Goal: Browse casually: Explore the website without a specific task or goal

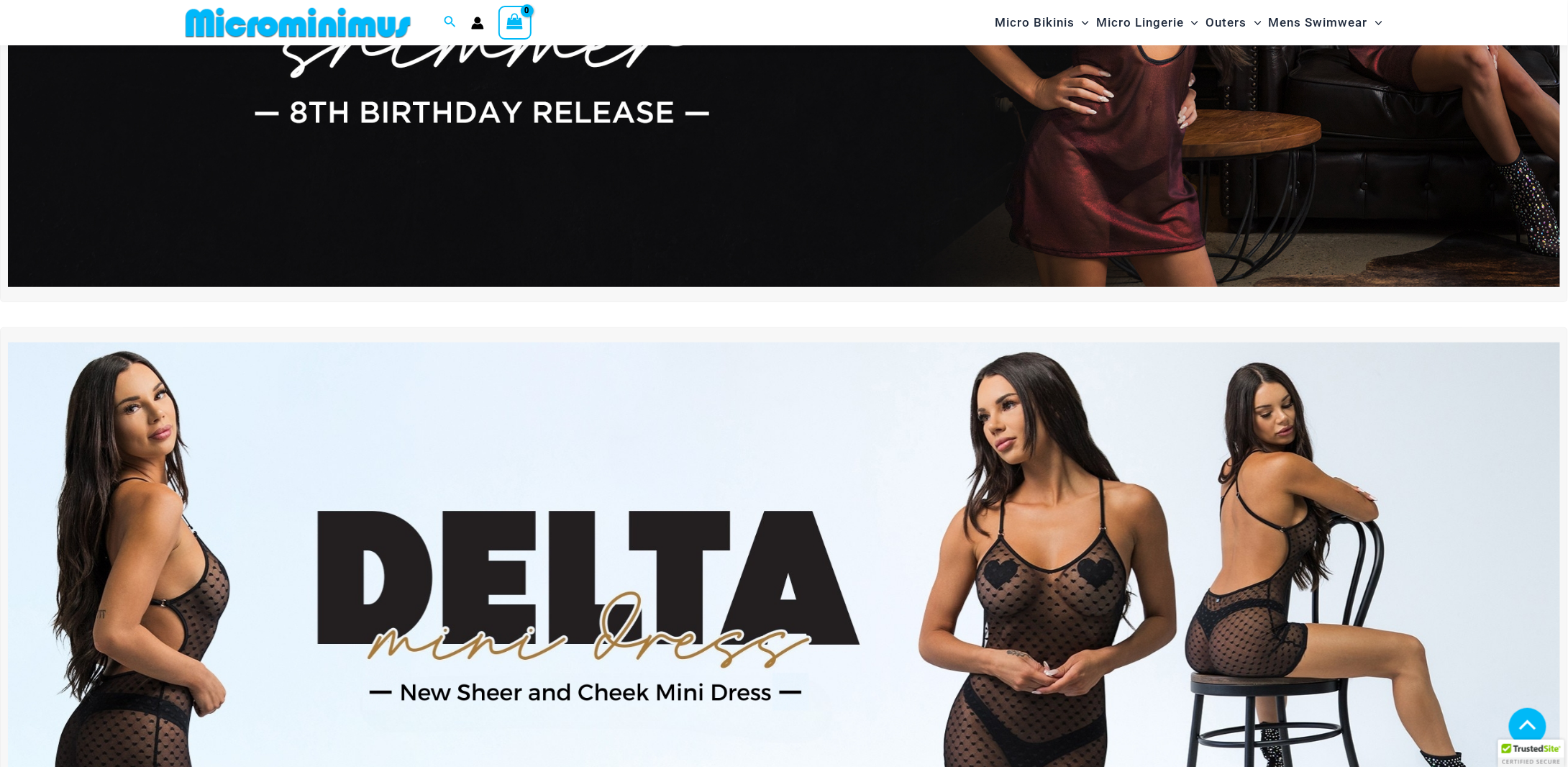
scroll to position [502, 0]
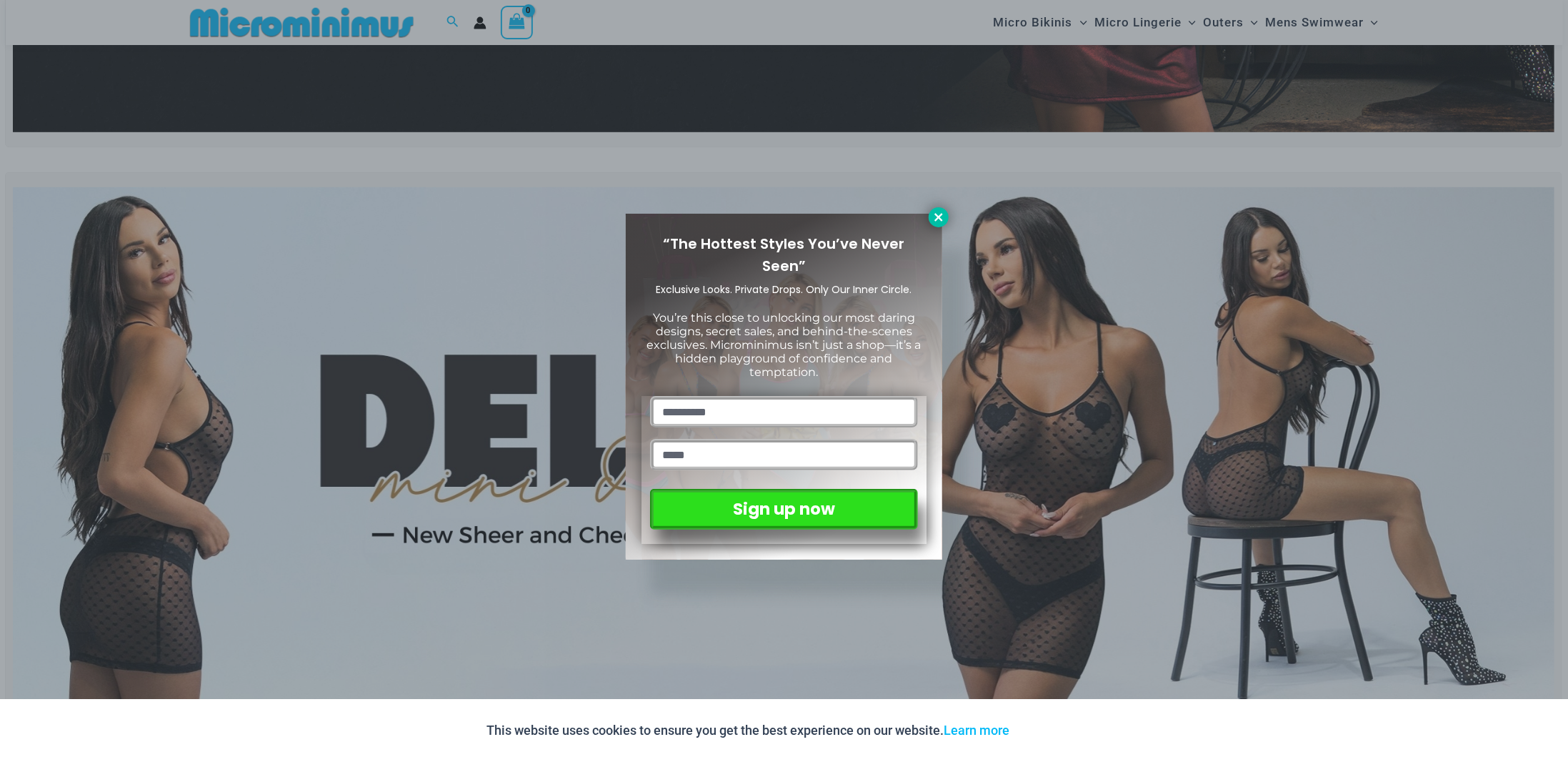
click at [772, 217] on icon at bounding box center [938, 216] width 13 height 13
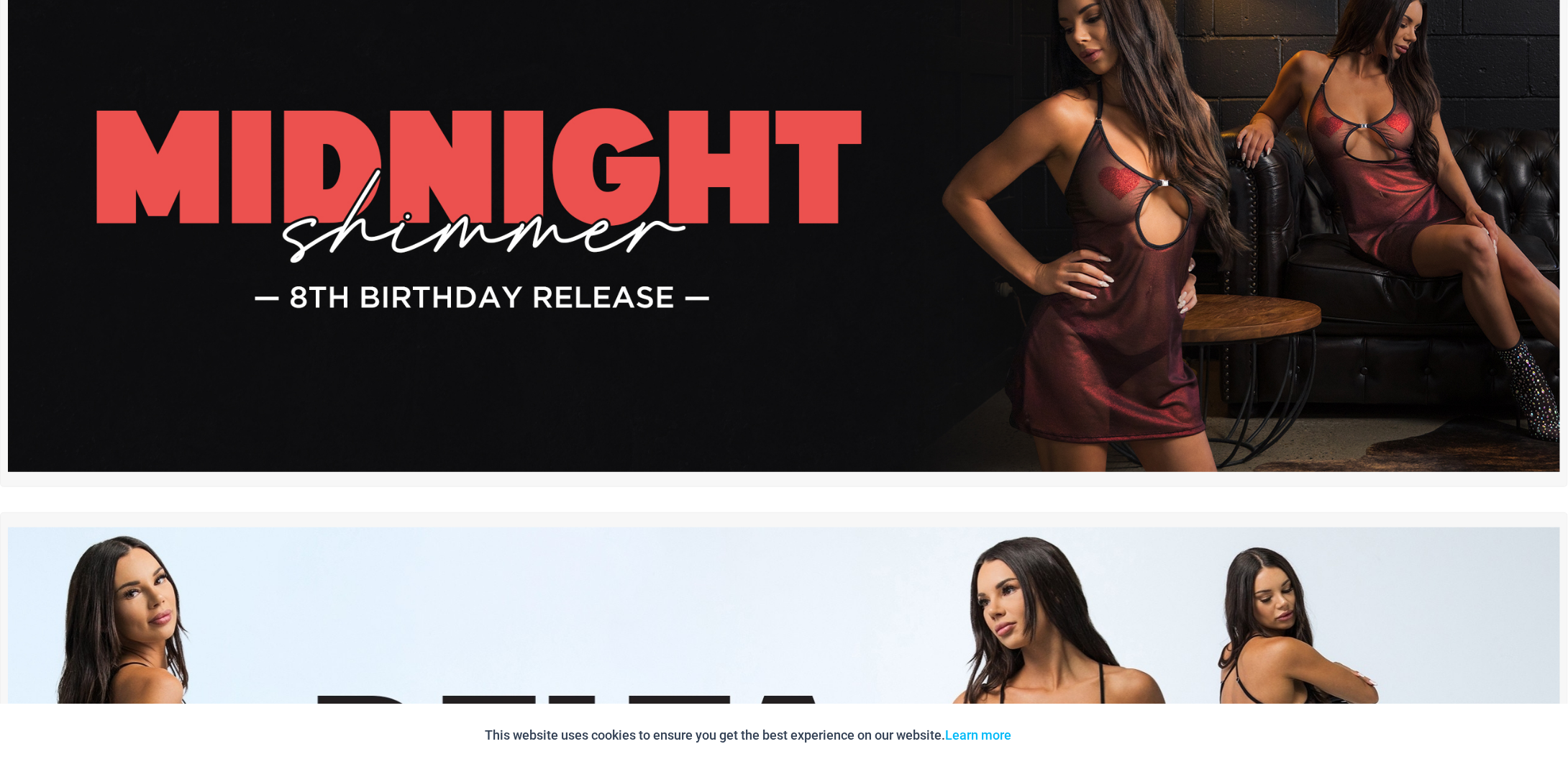
scroll to position [0, 0]
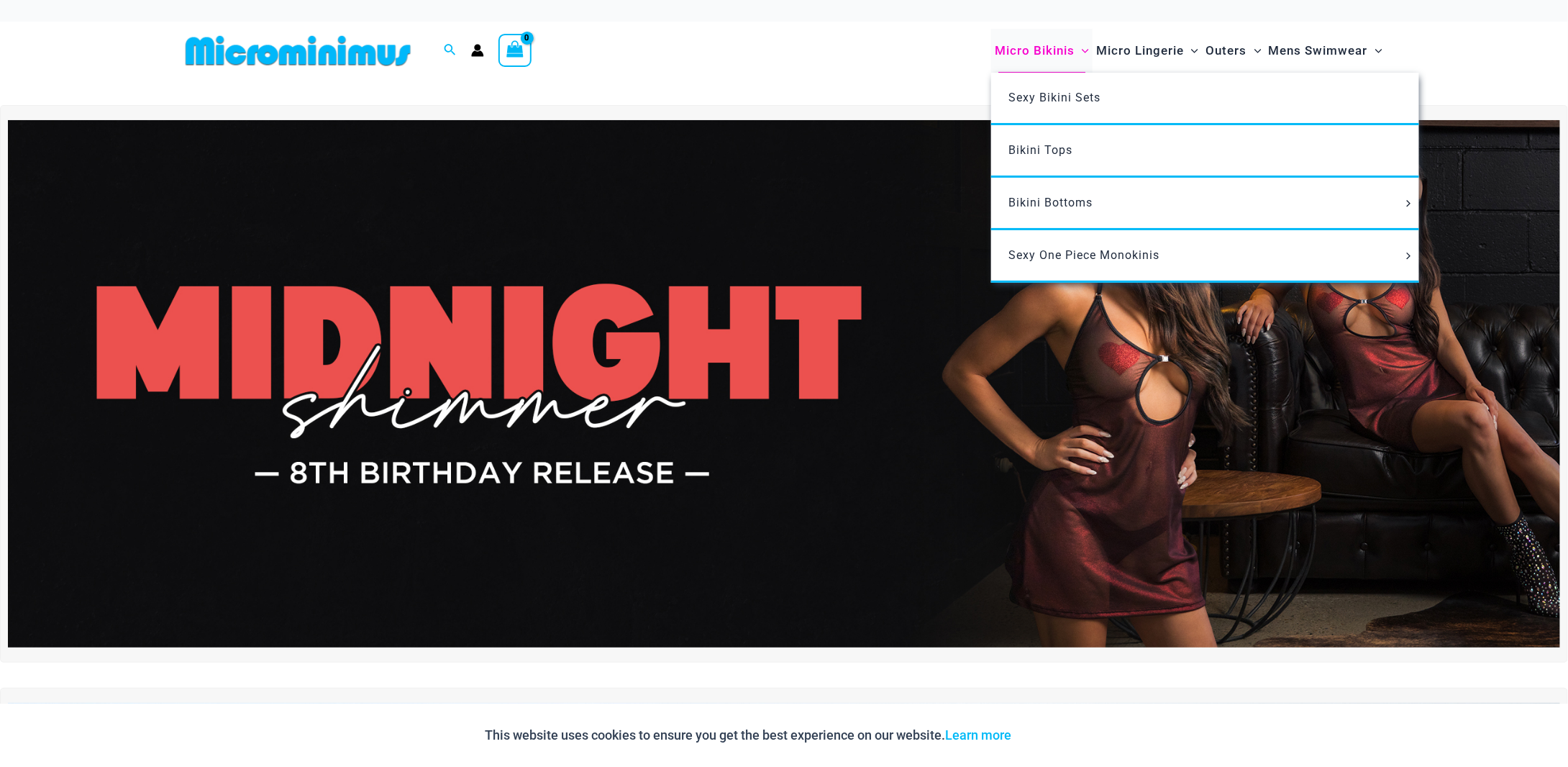
click at [778, 51] on span "Micro Bikinis" at bounding box center [1034, 50] width 79 height 37
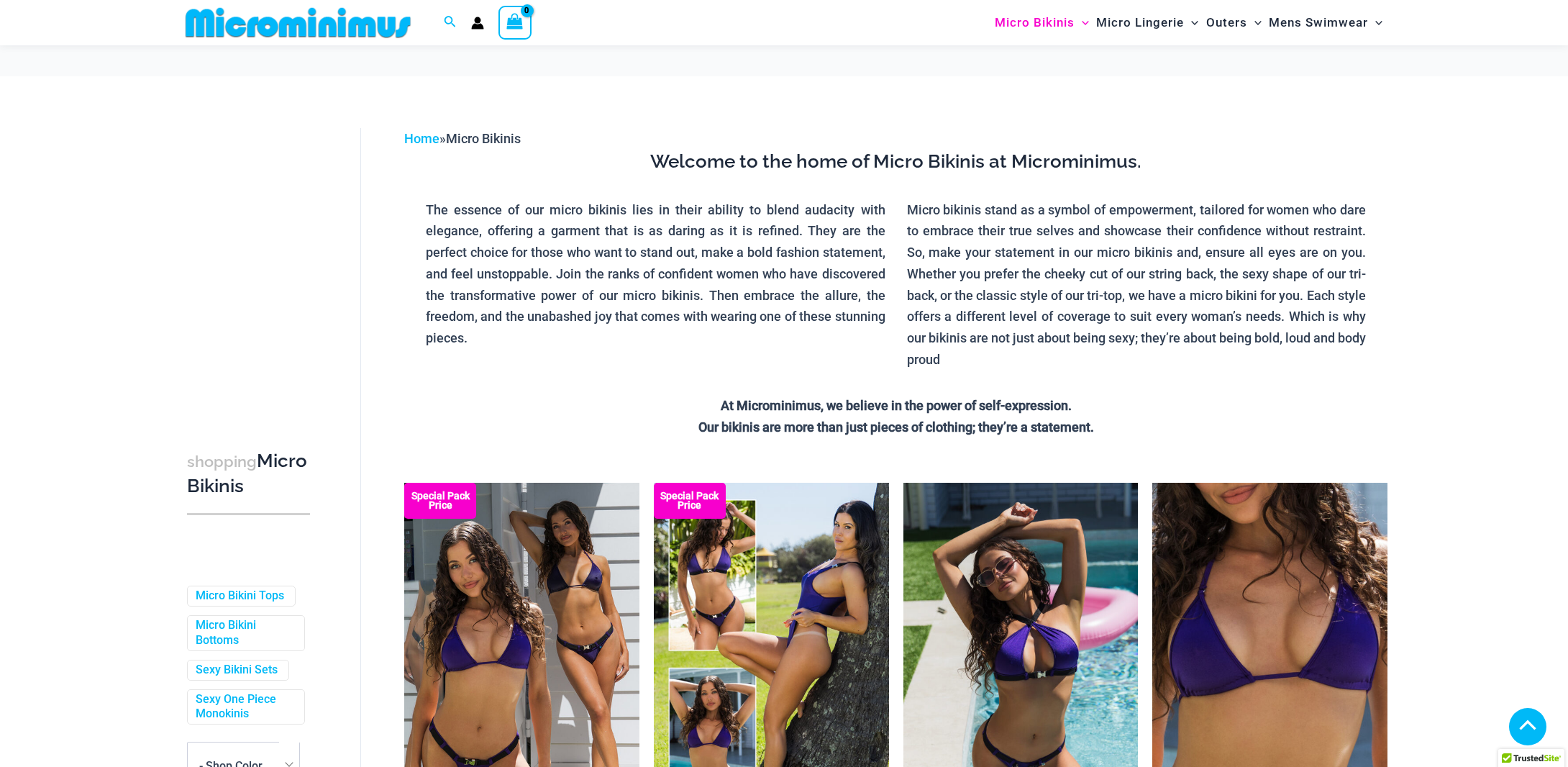
scroll to position [288, 0]
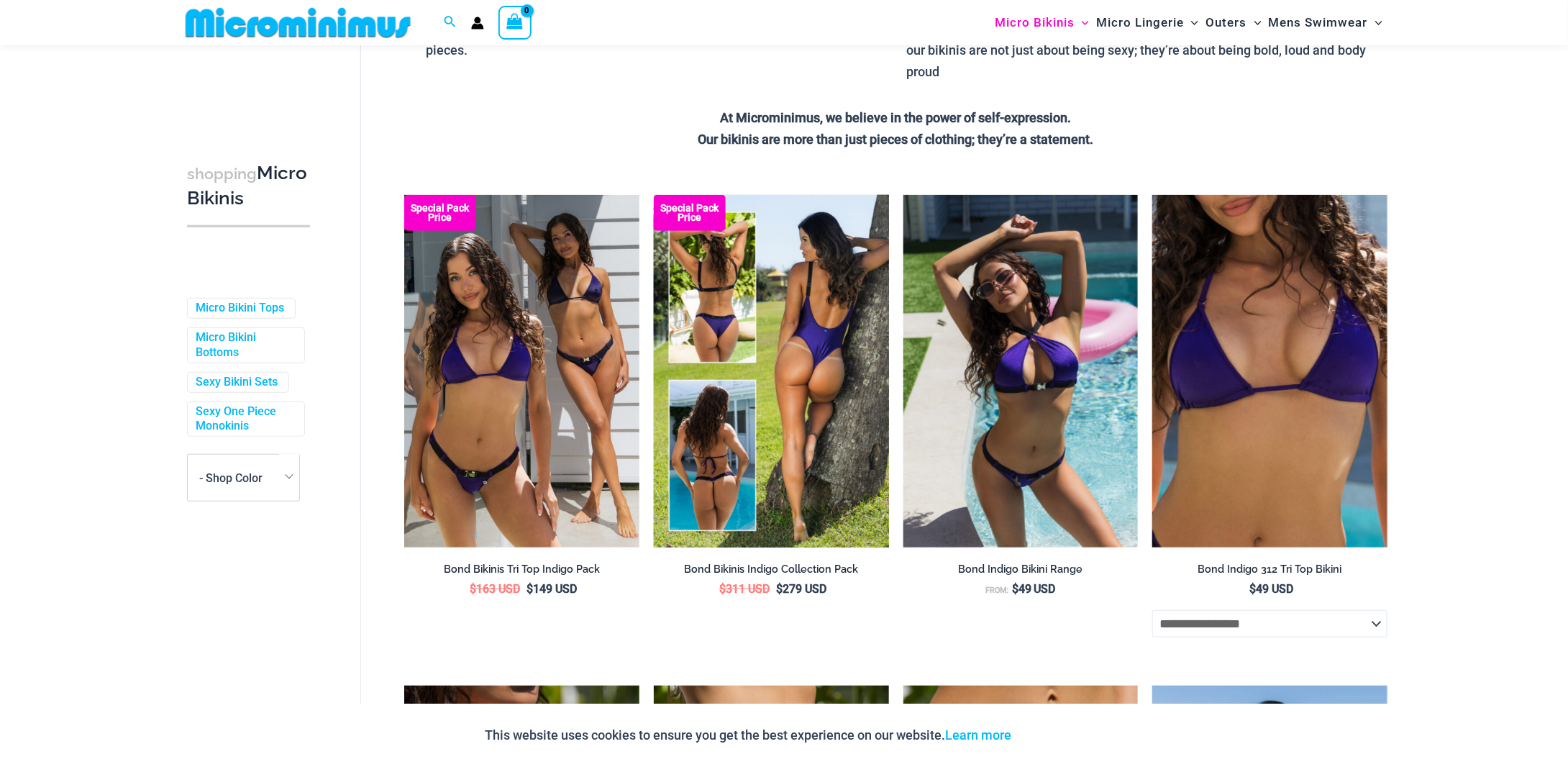
click at [789, 365] on img at bounding box center [771, 371] width 235 height 353
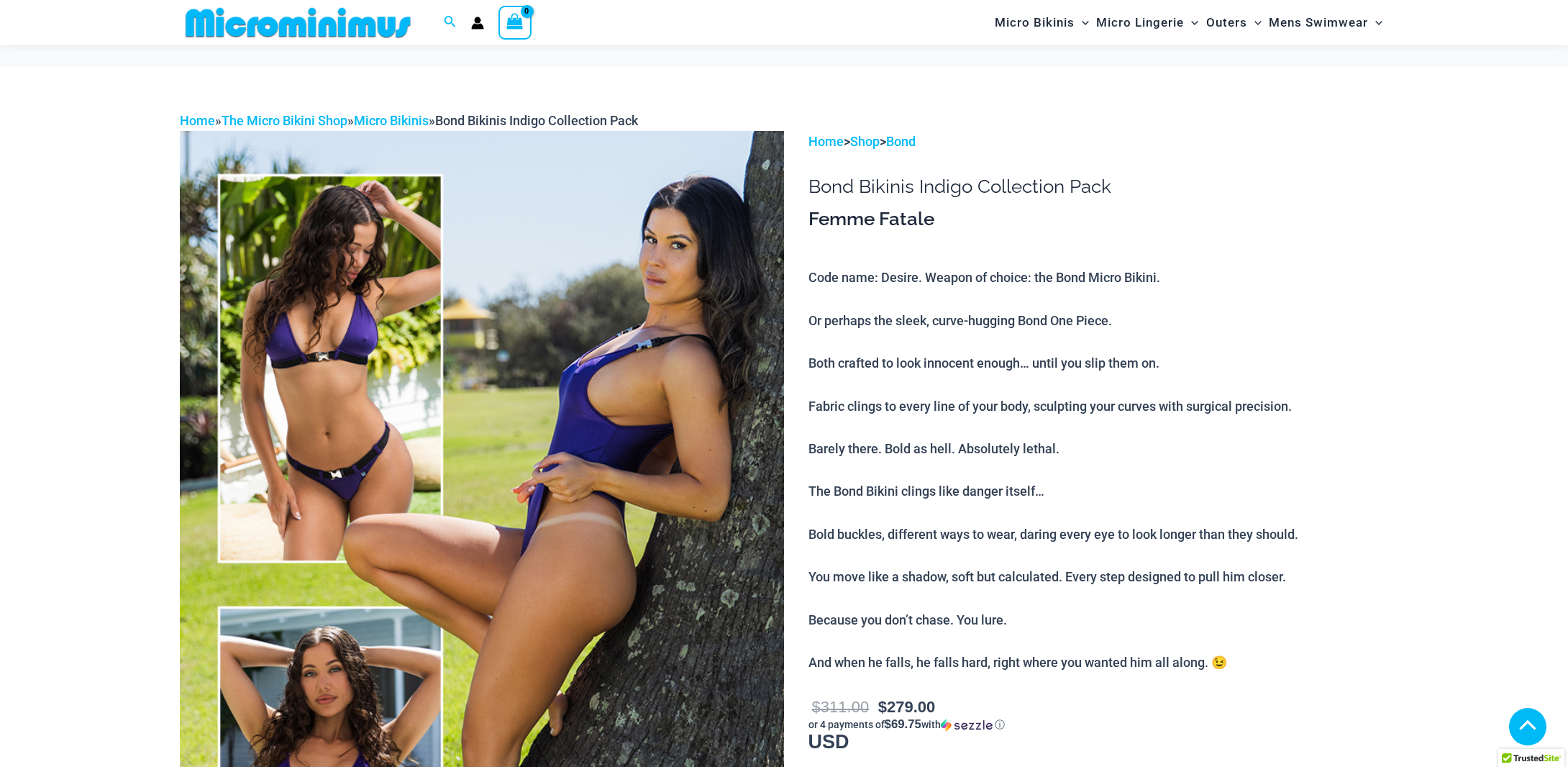
scroll to position [716, 0]
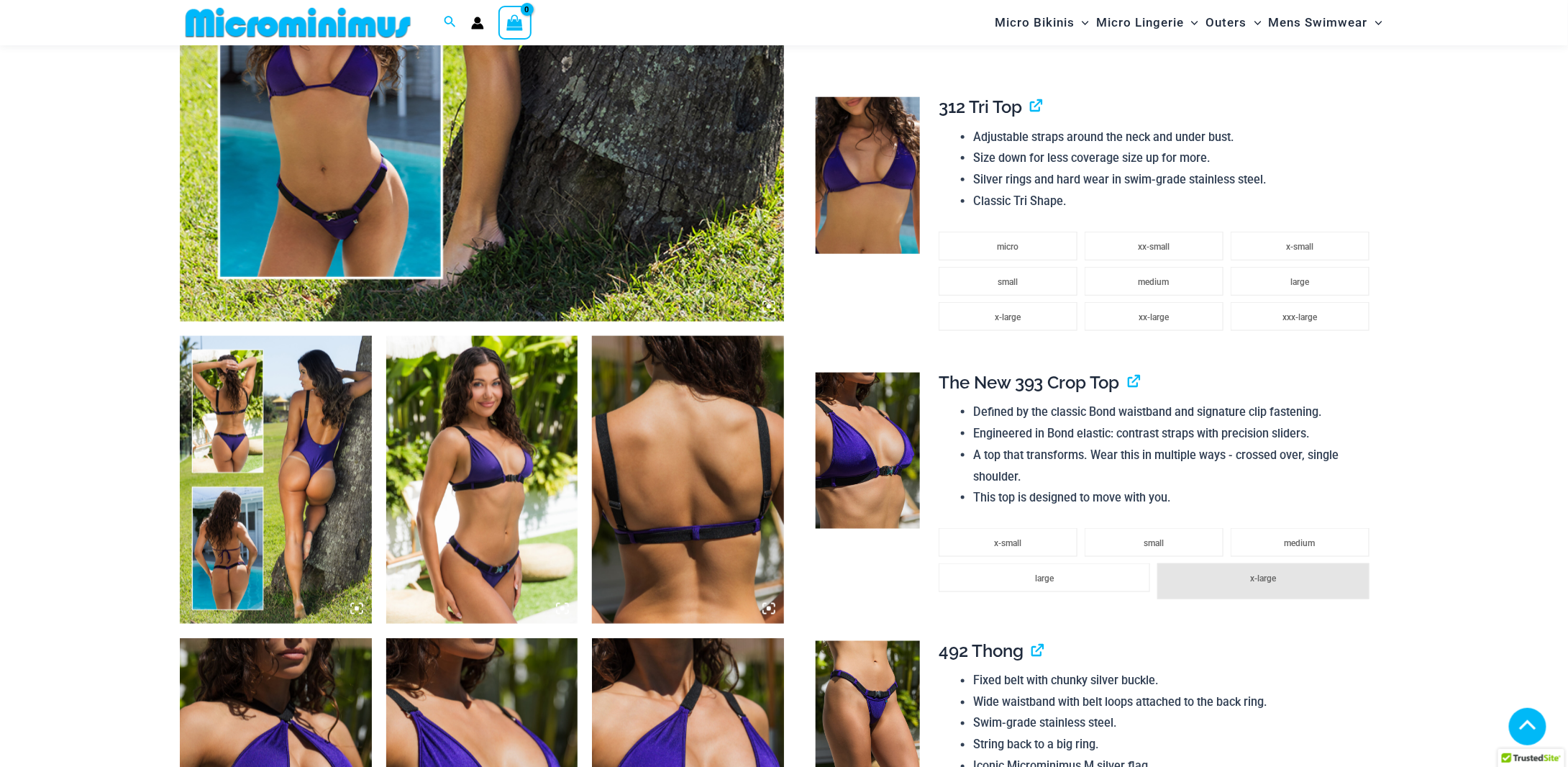
click at [477, 523] on img at bounding box center [482, 479] width 192 height 288
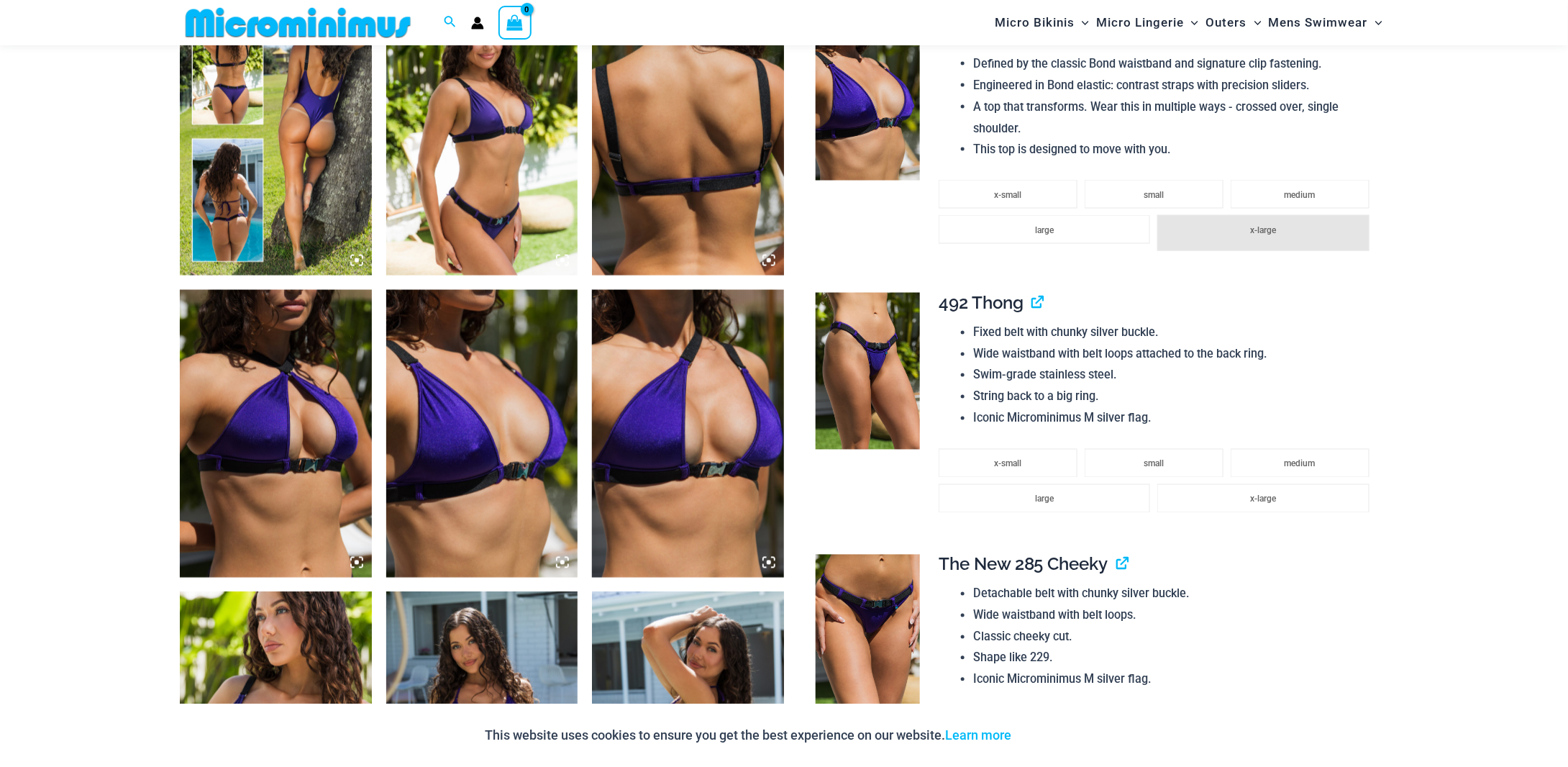
scroll to position [1075, 0]
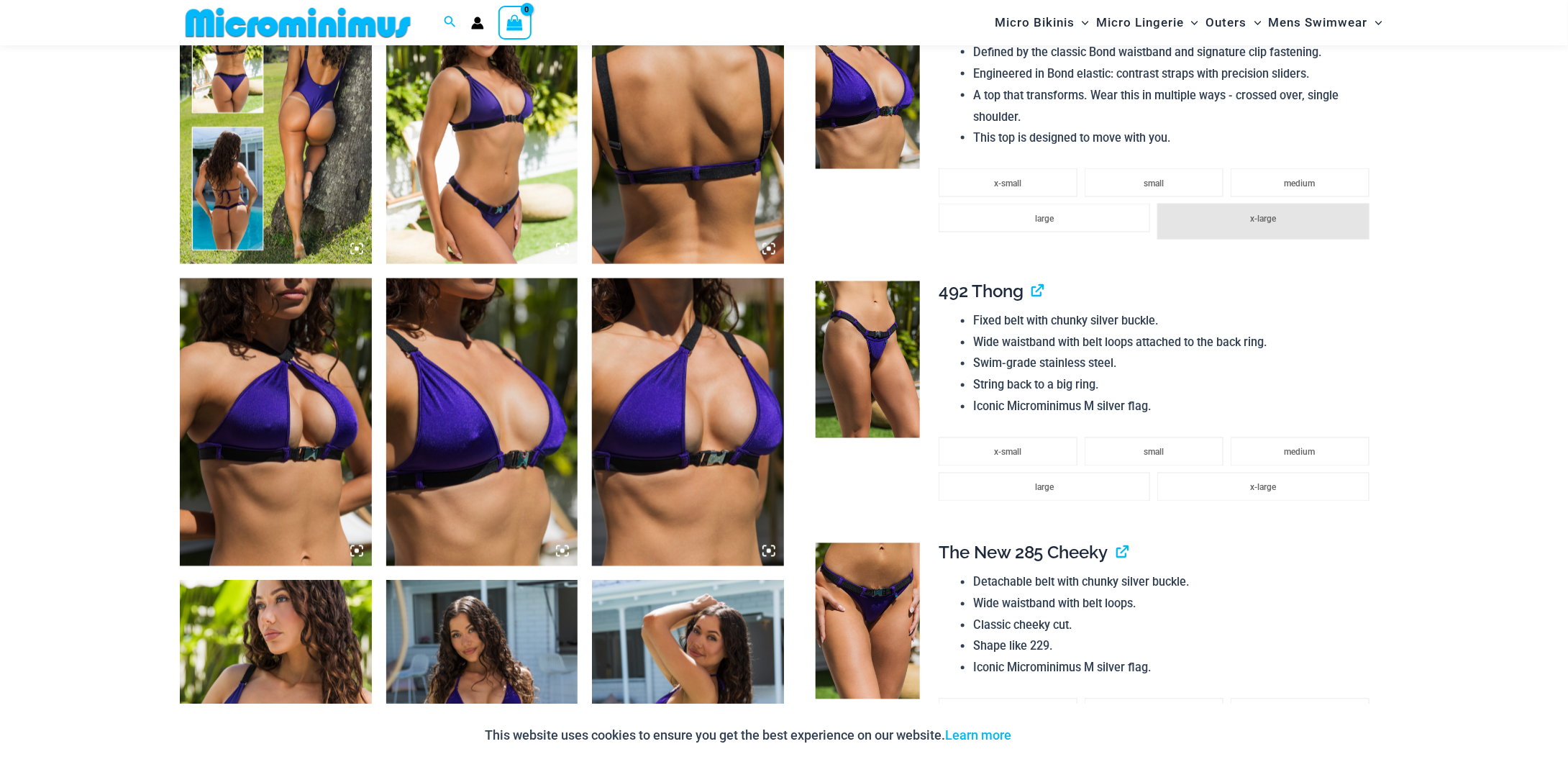
click at [509, 225] on img at bounding box center [482, 119] width 192 height 288
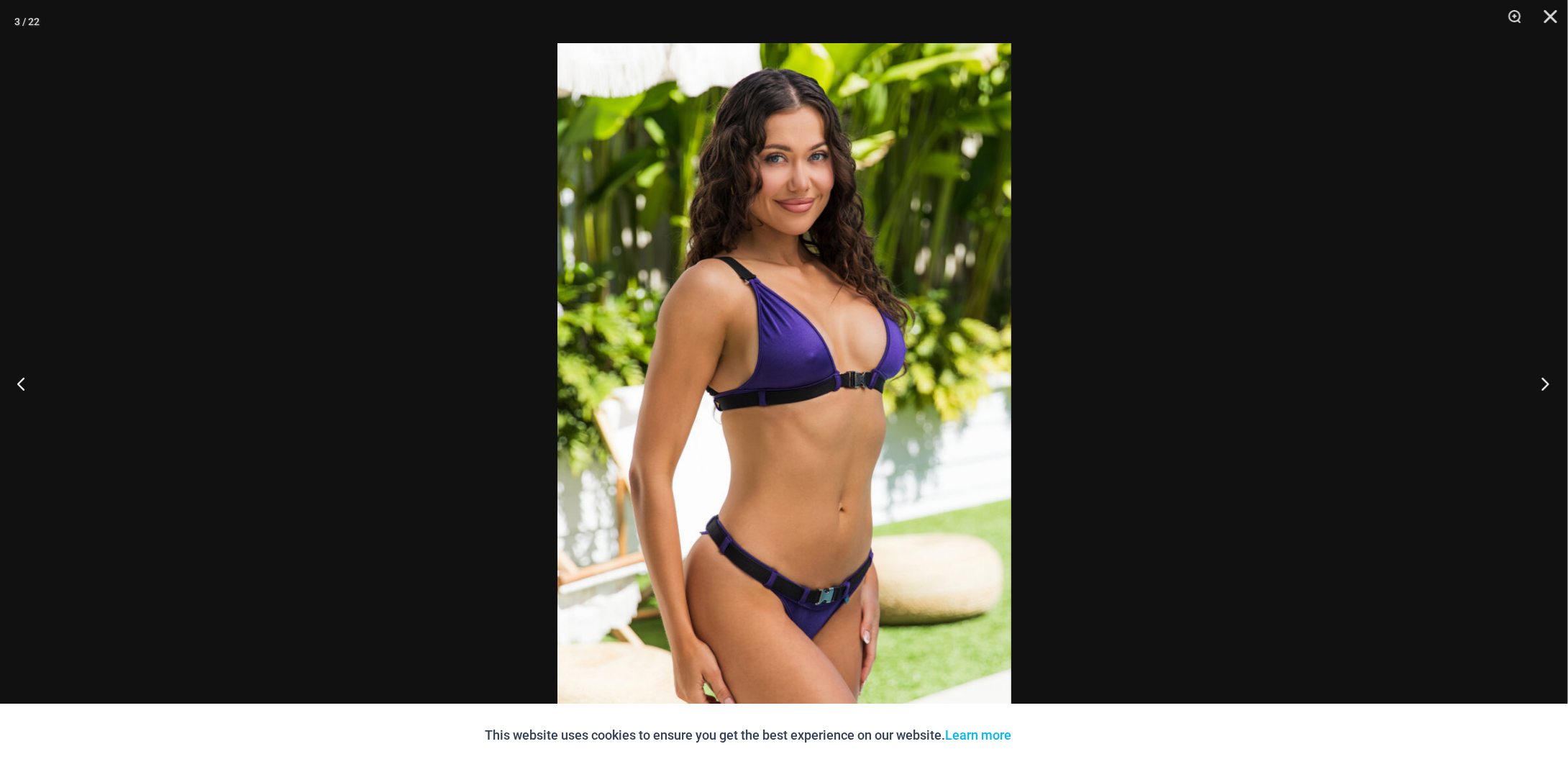
click at [1540, 384] on button "Next" at bounding box center [1541, 384] width 54 height 72
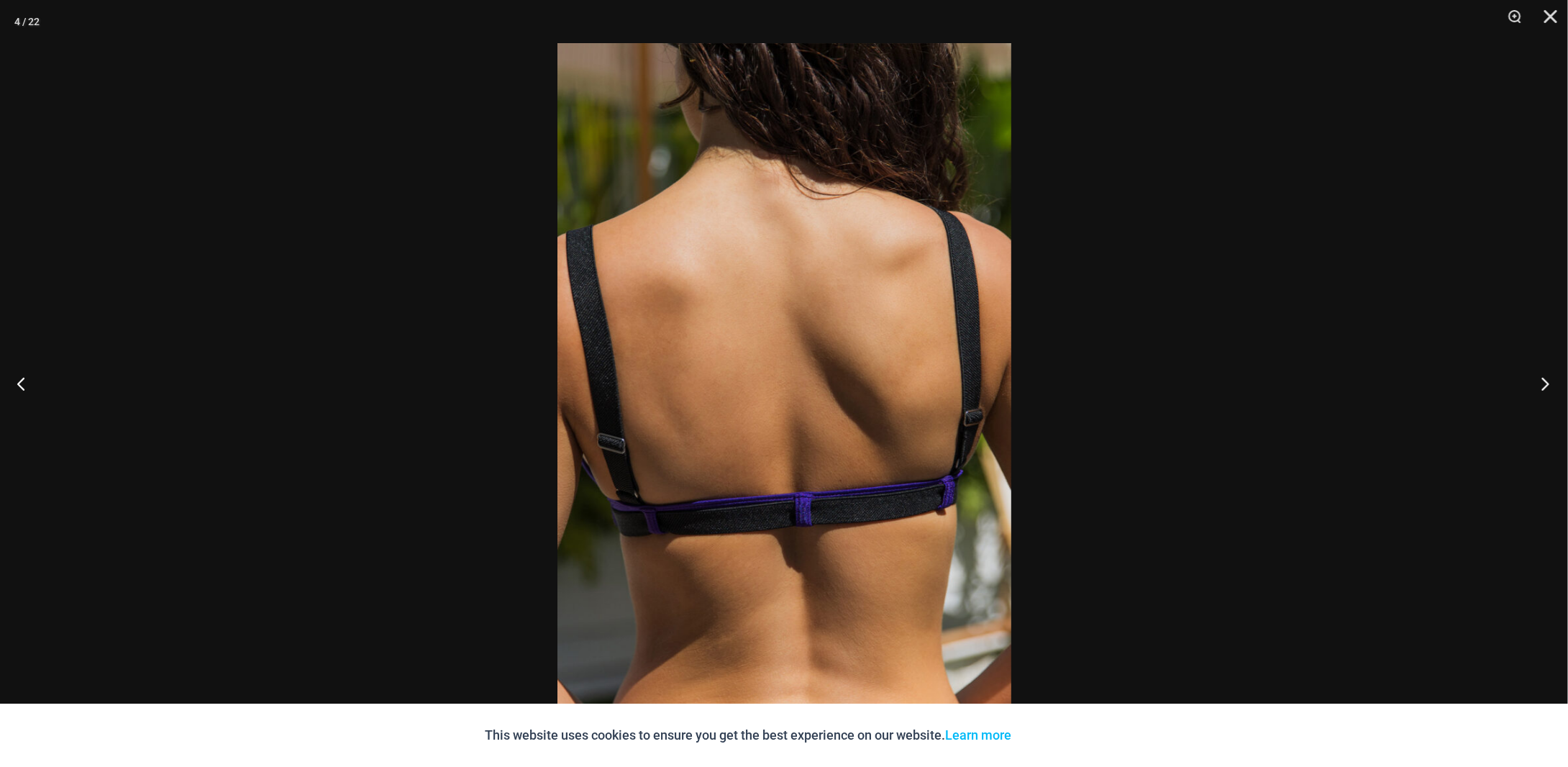
click at [1540, 384] on button "Next" at bounding box center [1541, 384] width 54 height 72
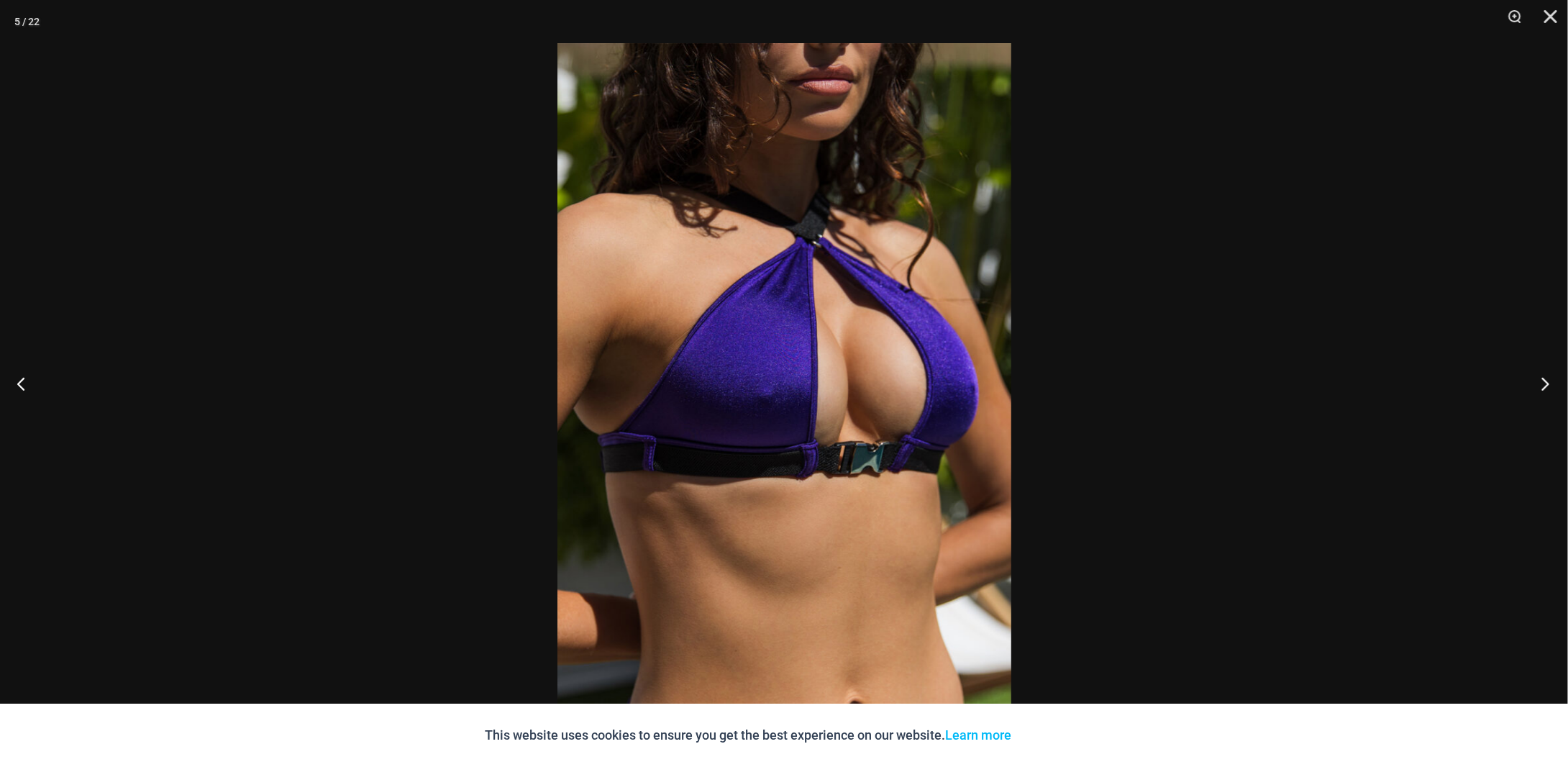
click at [1540, 384] on button "Next" at bounding box center [1541, 384] width 54 height 72
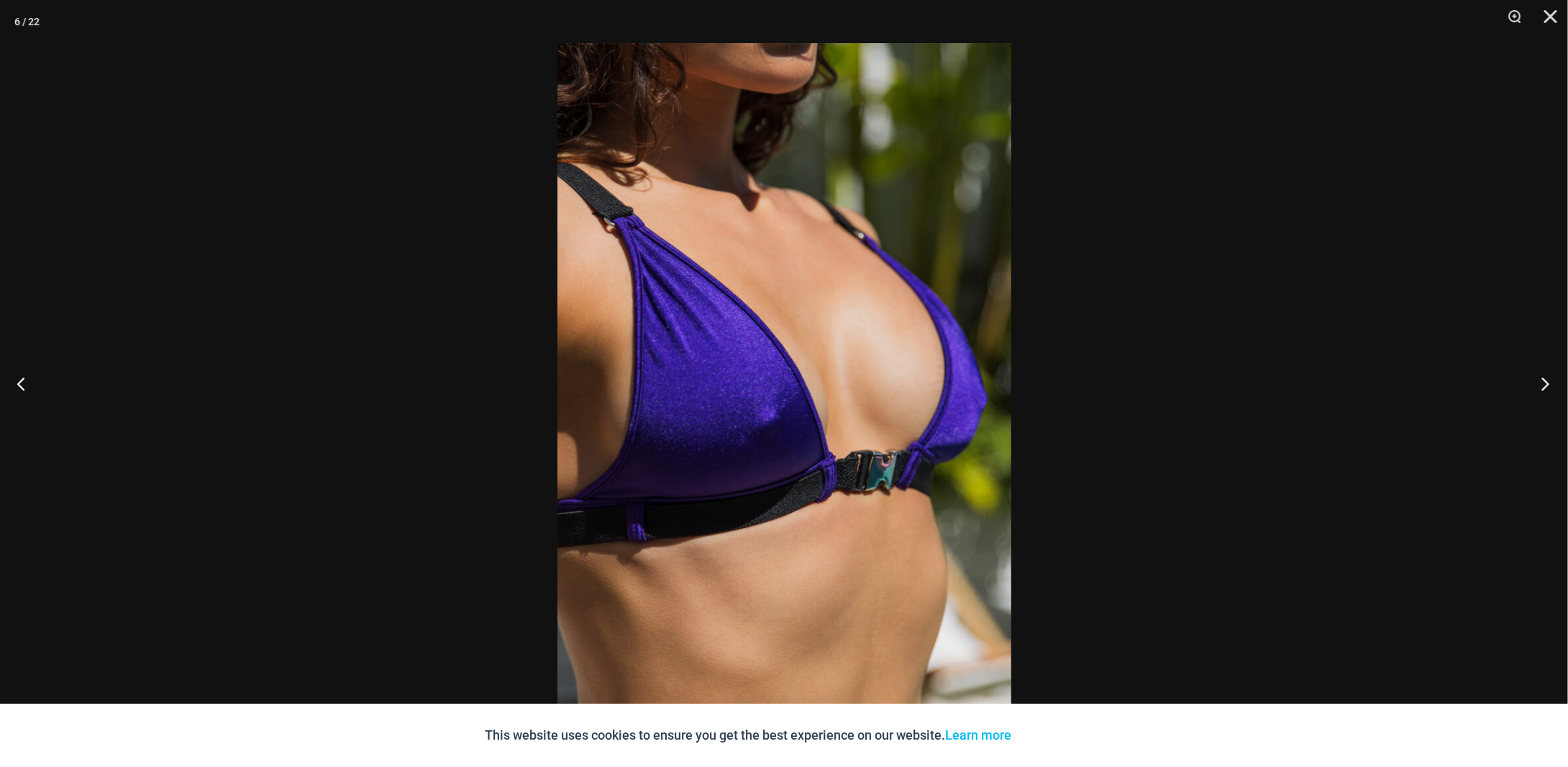
click at [1540, 384] on button "Next" at bounding box center [1541, 384] width 54 height 72
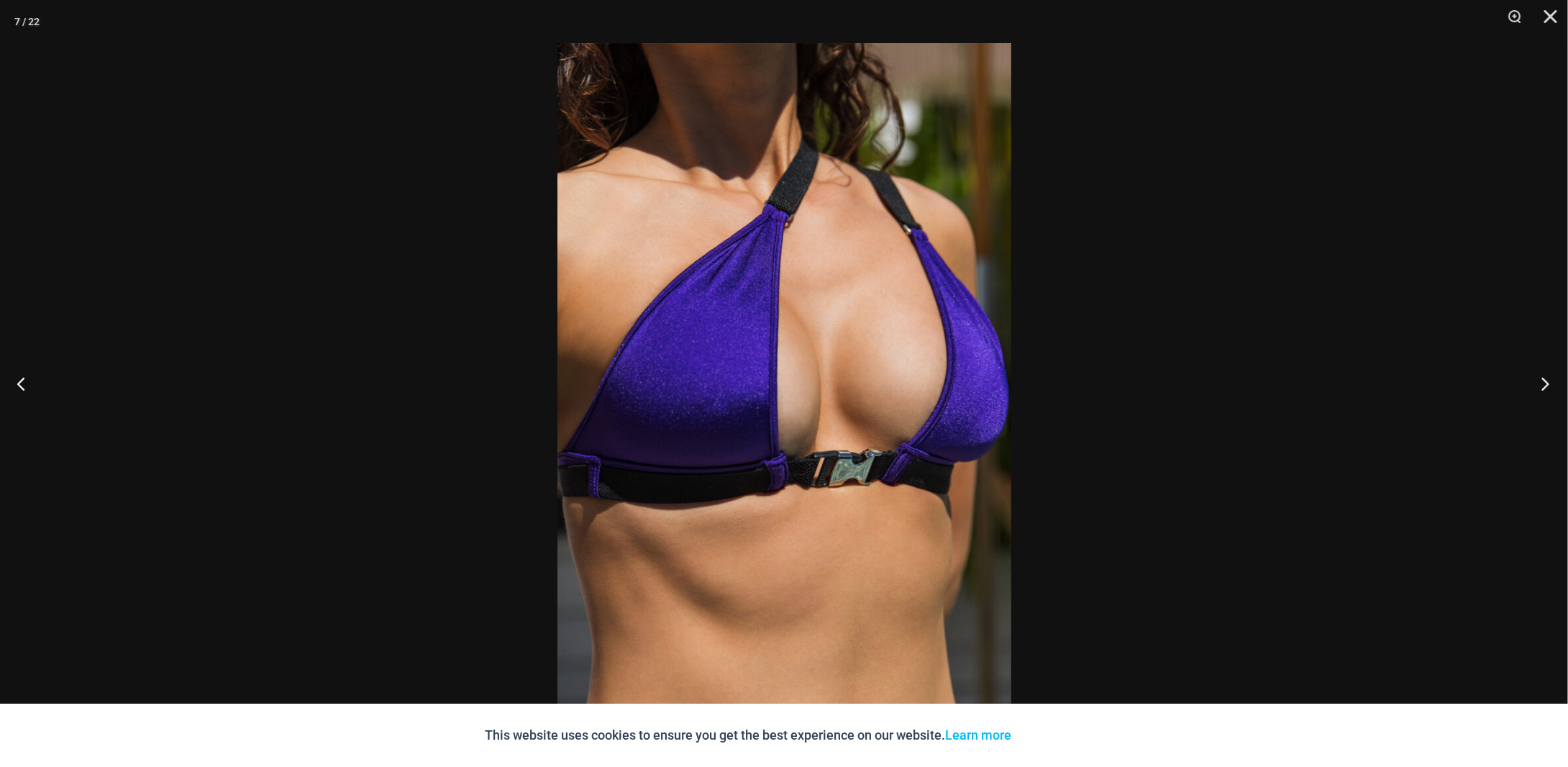
click at [1540, 384] on button "Next" at bounding box center [1541, 384] width 54 height 72
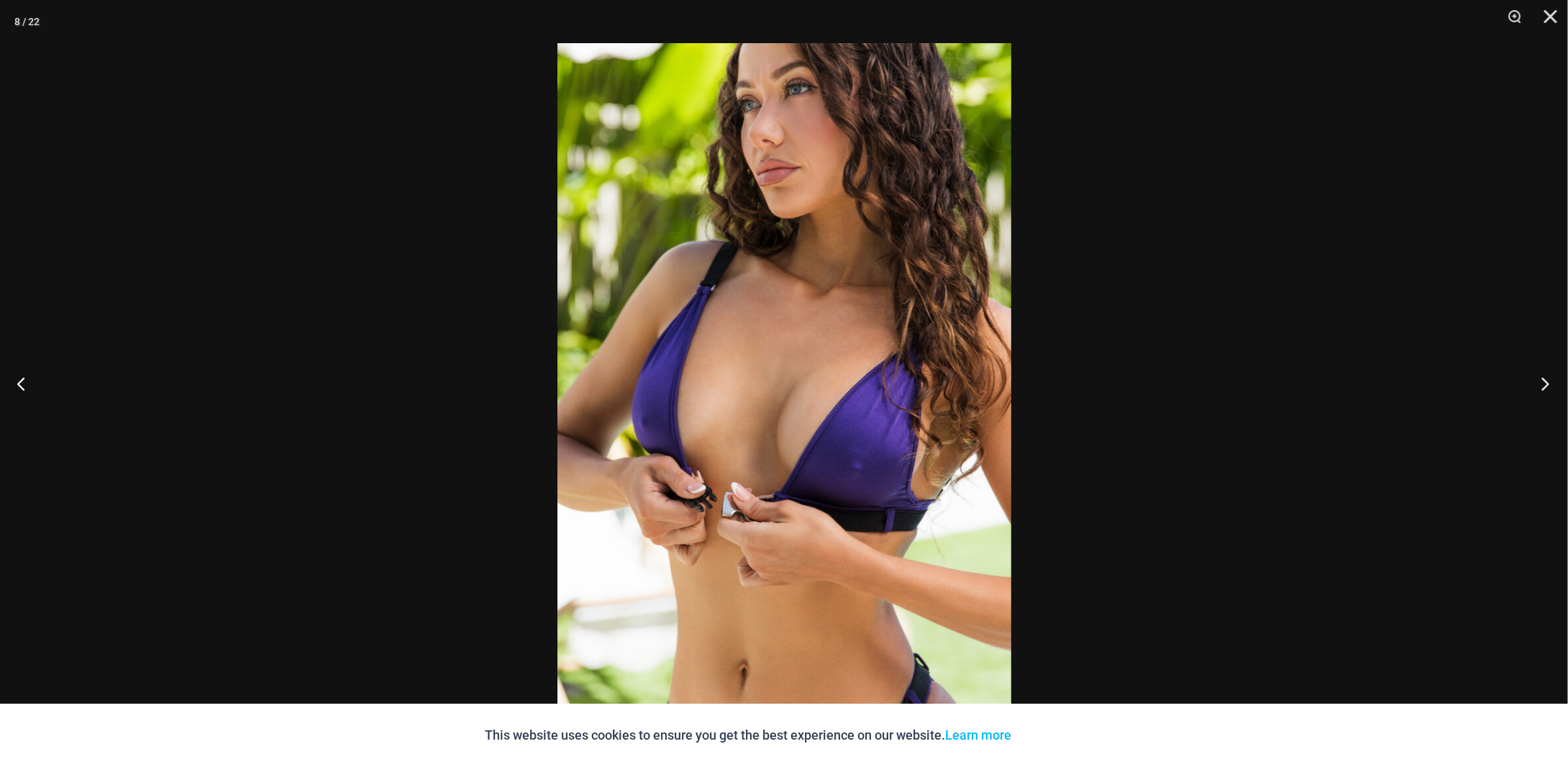
click at [1540, 384] on button "Next" at bounding box center [1541, 384] width 54 height 72
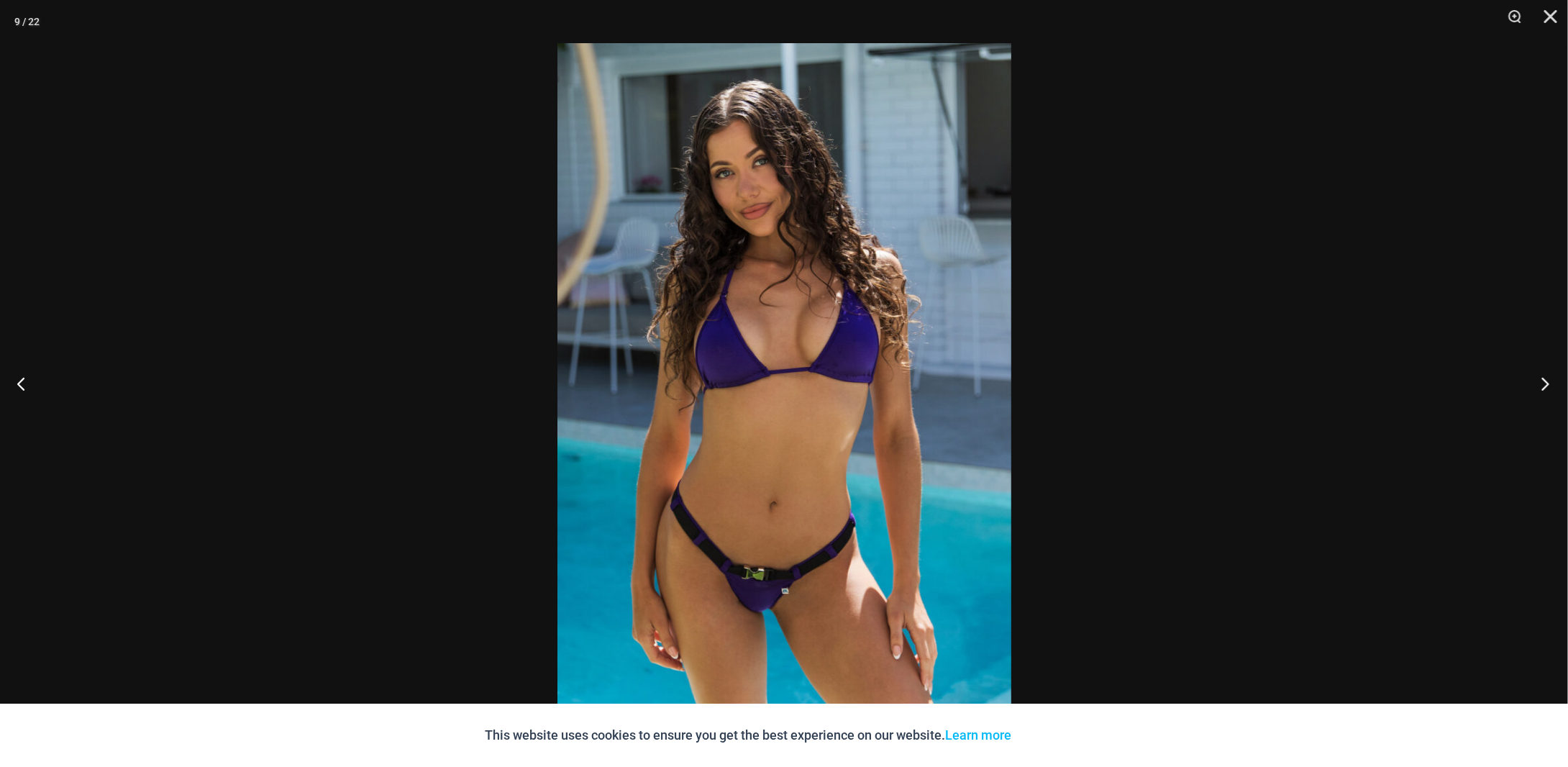
click at [1540, 384] on button "Next" at bounding box center [1541, 384] width 54 height 72
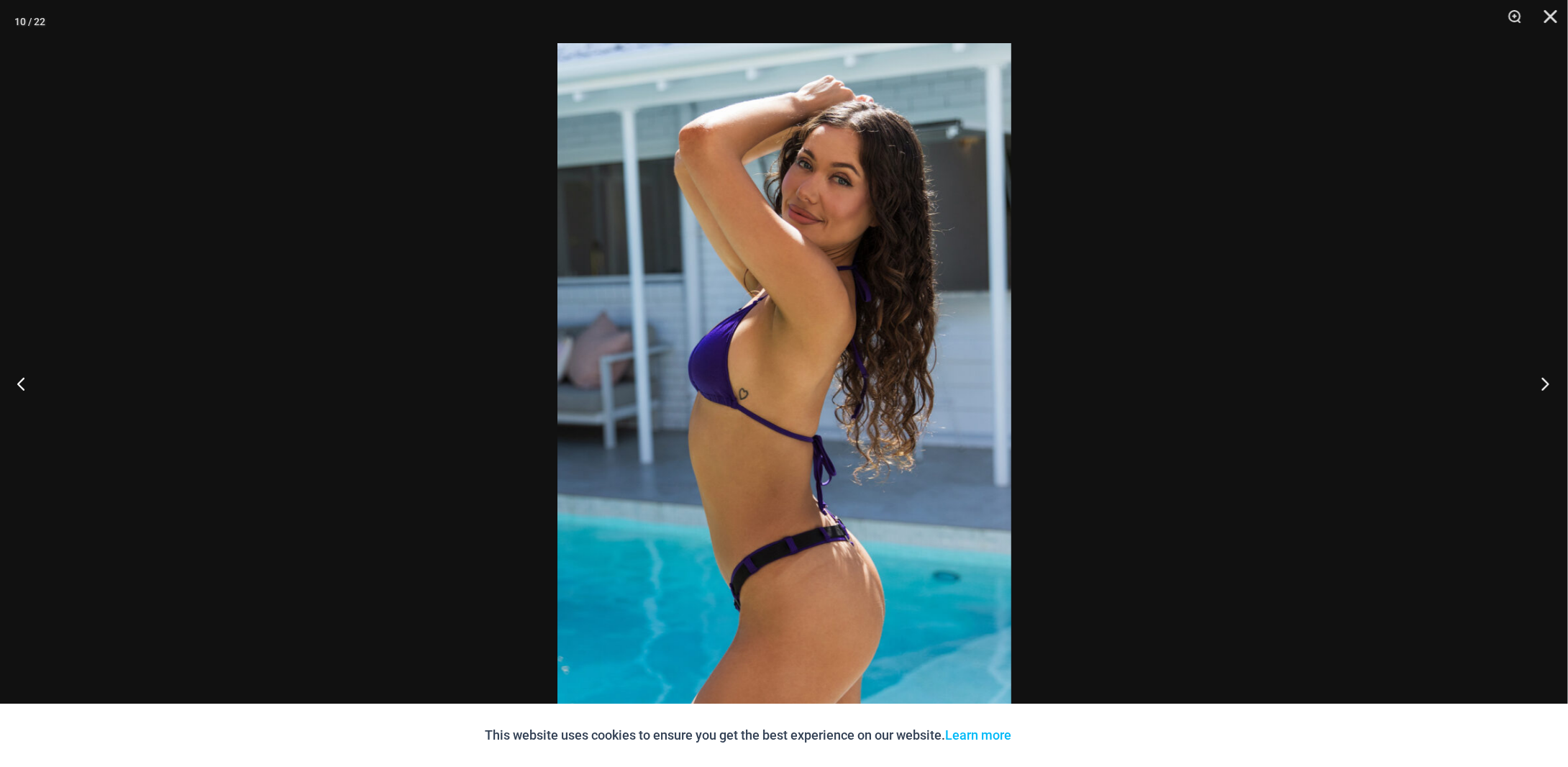
click at [1540, 384] on button "Next" at bounding box center [1541, 384] width 54 height 72
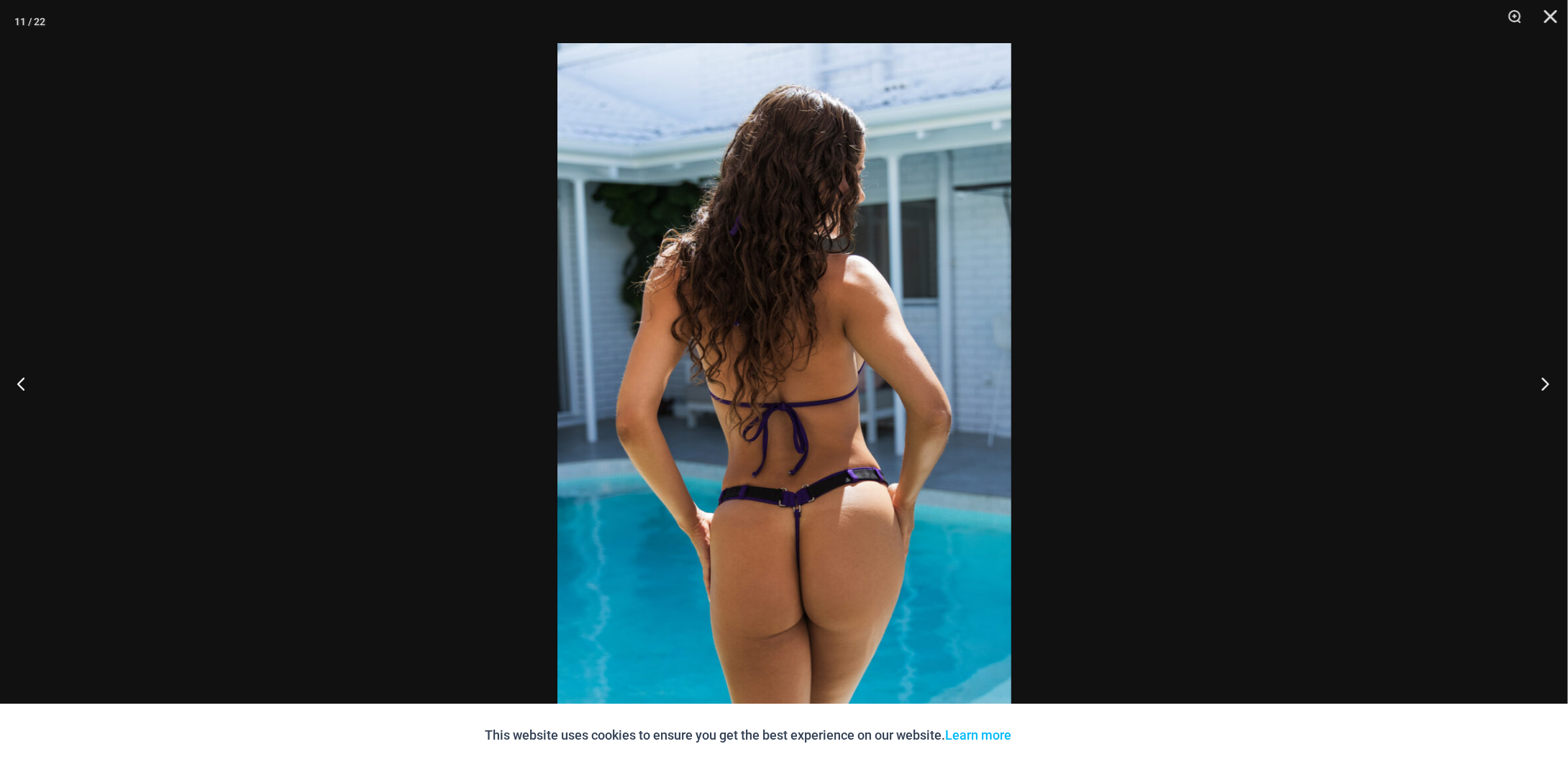
click at [1540, 384] on button "Next" at bounding box center [1541, 384] width 54 height 72
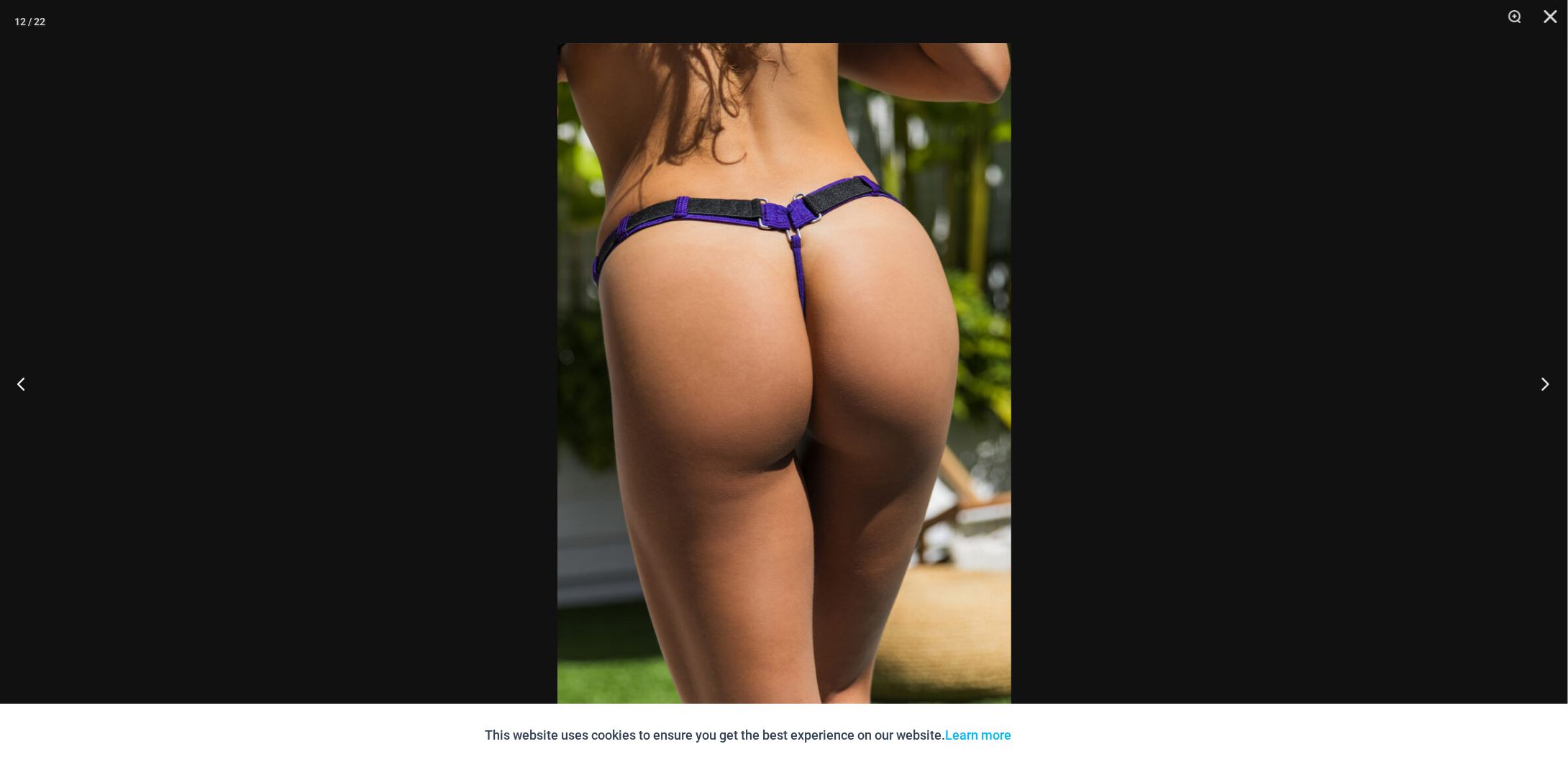
click at [1540, 384] on button "Next" at bounding box center [1541, 384] width 54 height 72
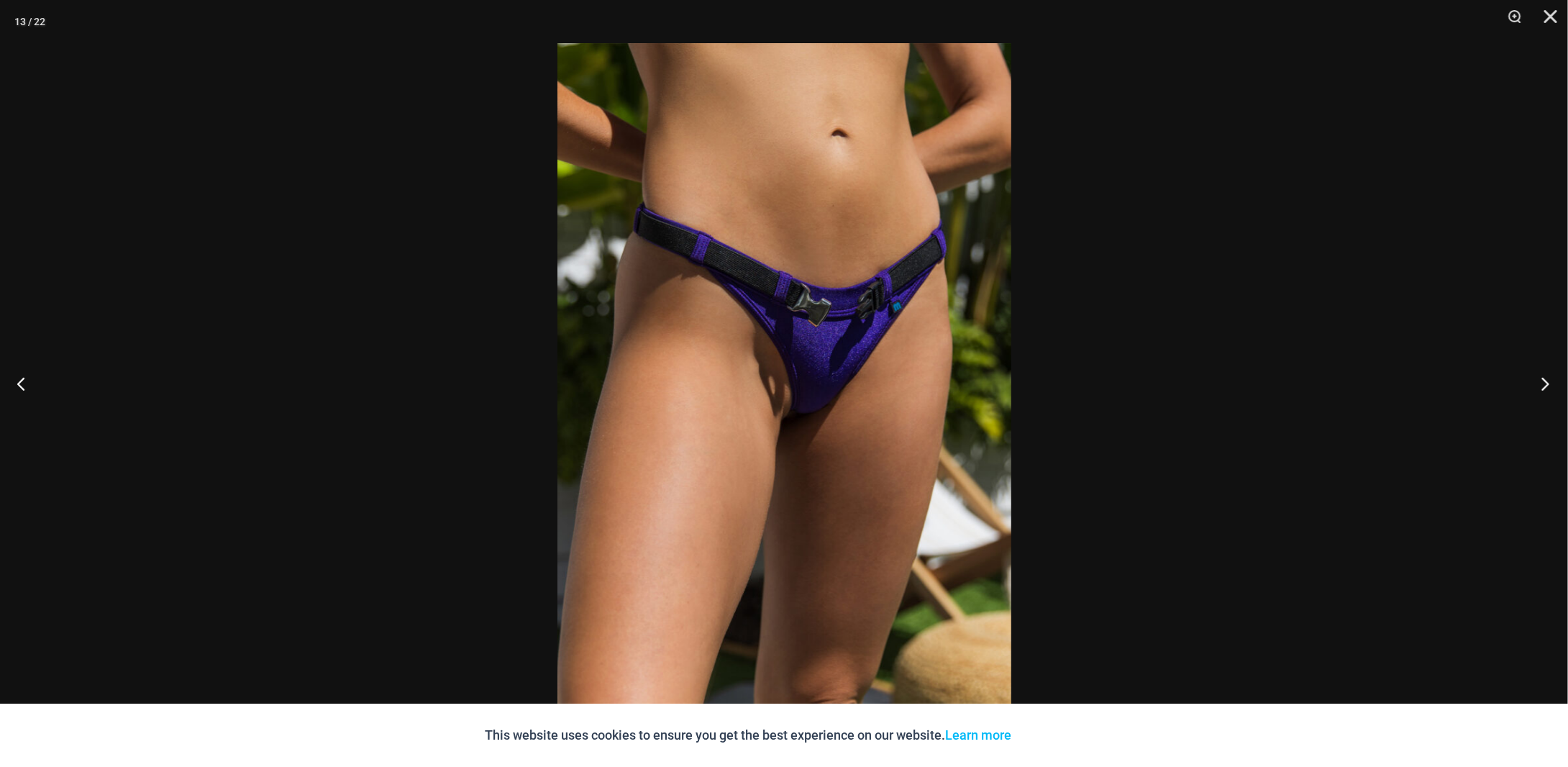
click at [1540, 384] on button "Next" at bounding box center [1541, 384] width 54 height 72
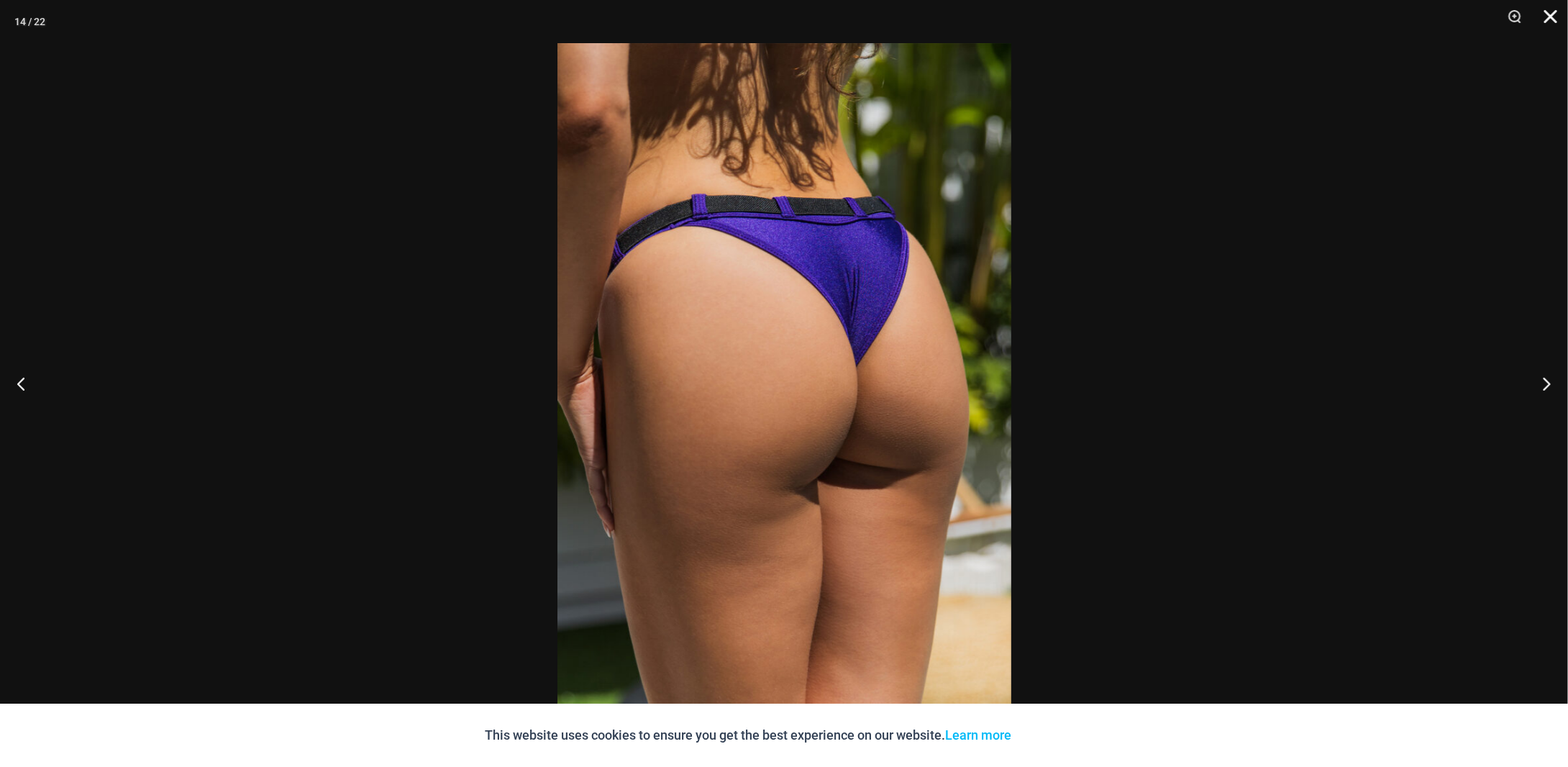
click at [1556, 9] on button "Close" at bounding box center [1545, 21] width 36 height 44
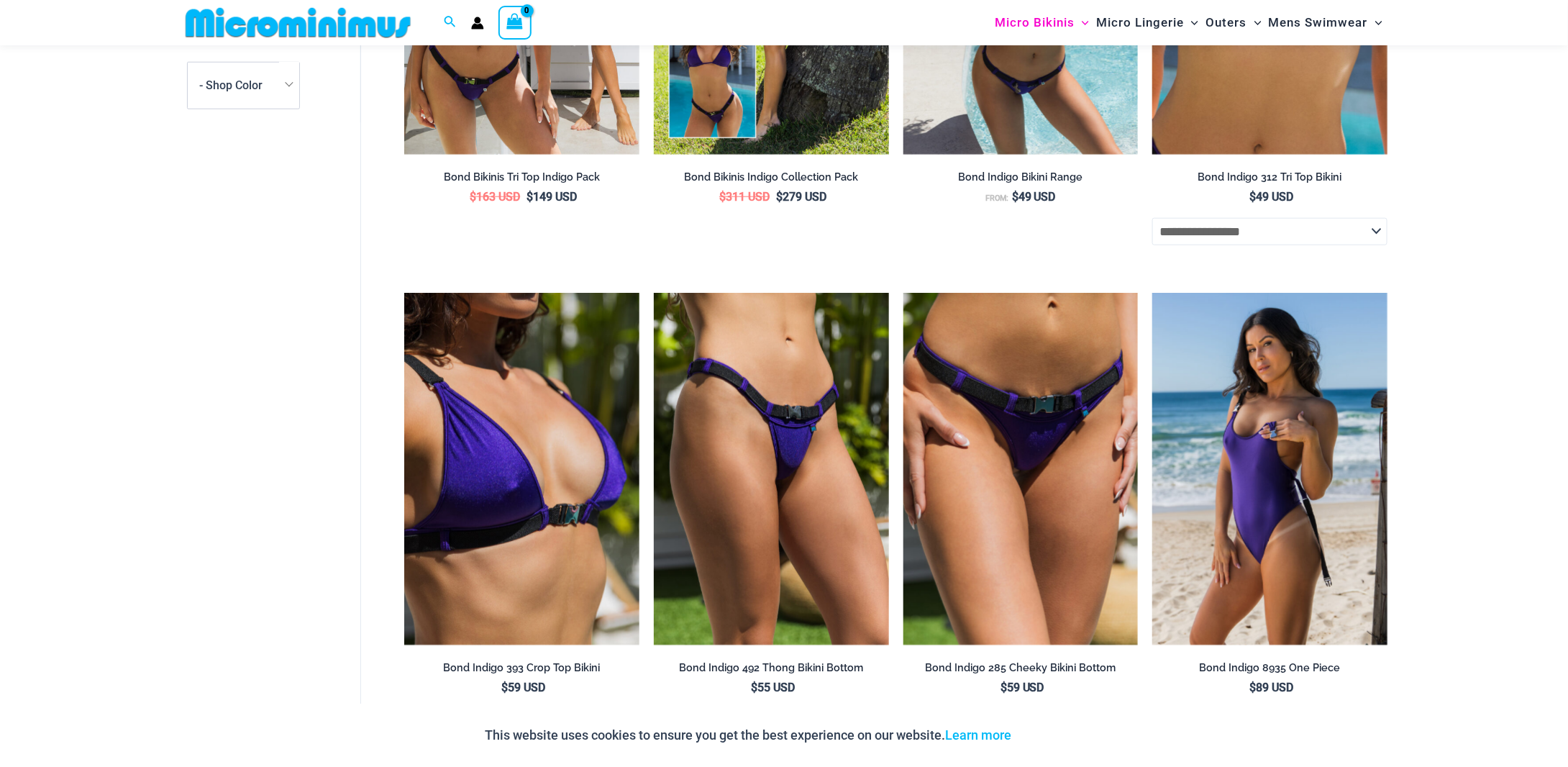
scroll to position [504, 0]
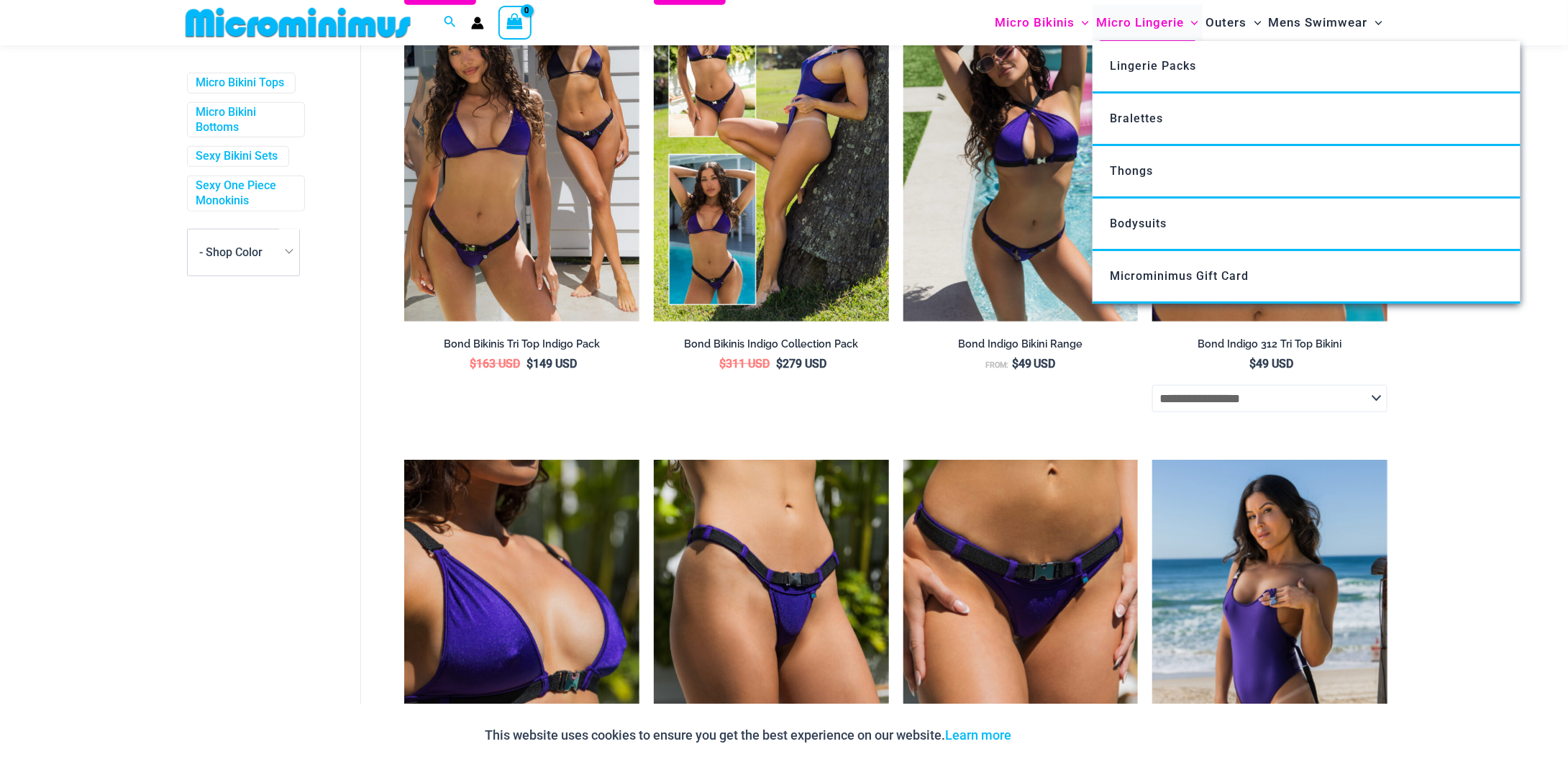
click at [1151, 21] on span "Micro Lingerie" at bounding box center [1140, 22] width 88 height 37
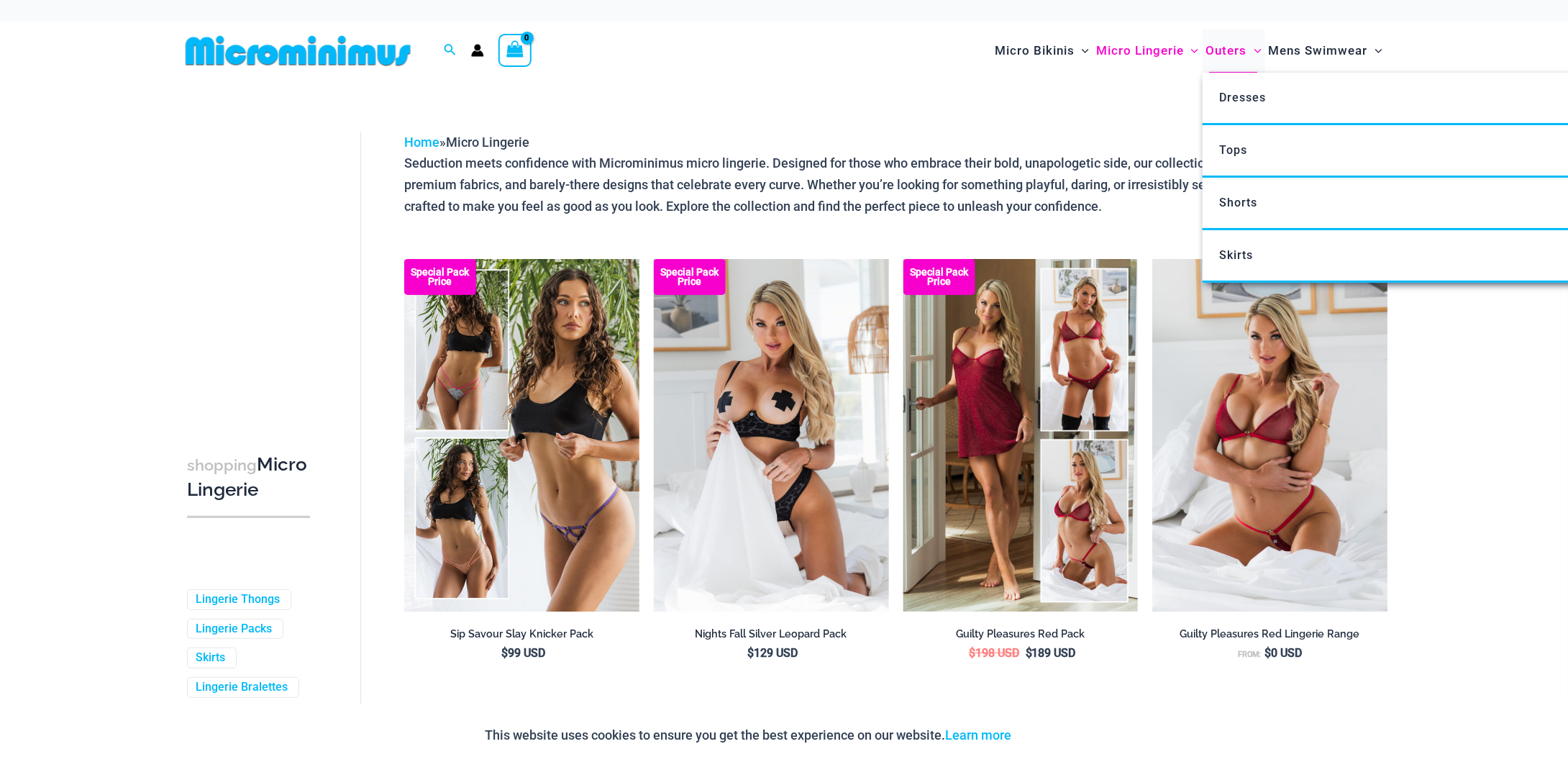
click at [1225, 54] on span "Outers" at bounding box center [1226, 50] width 41 height 37
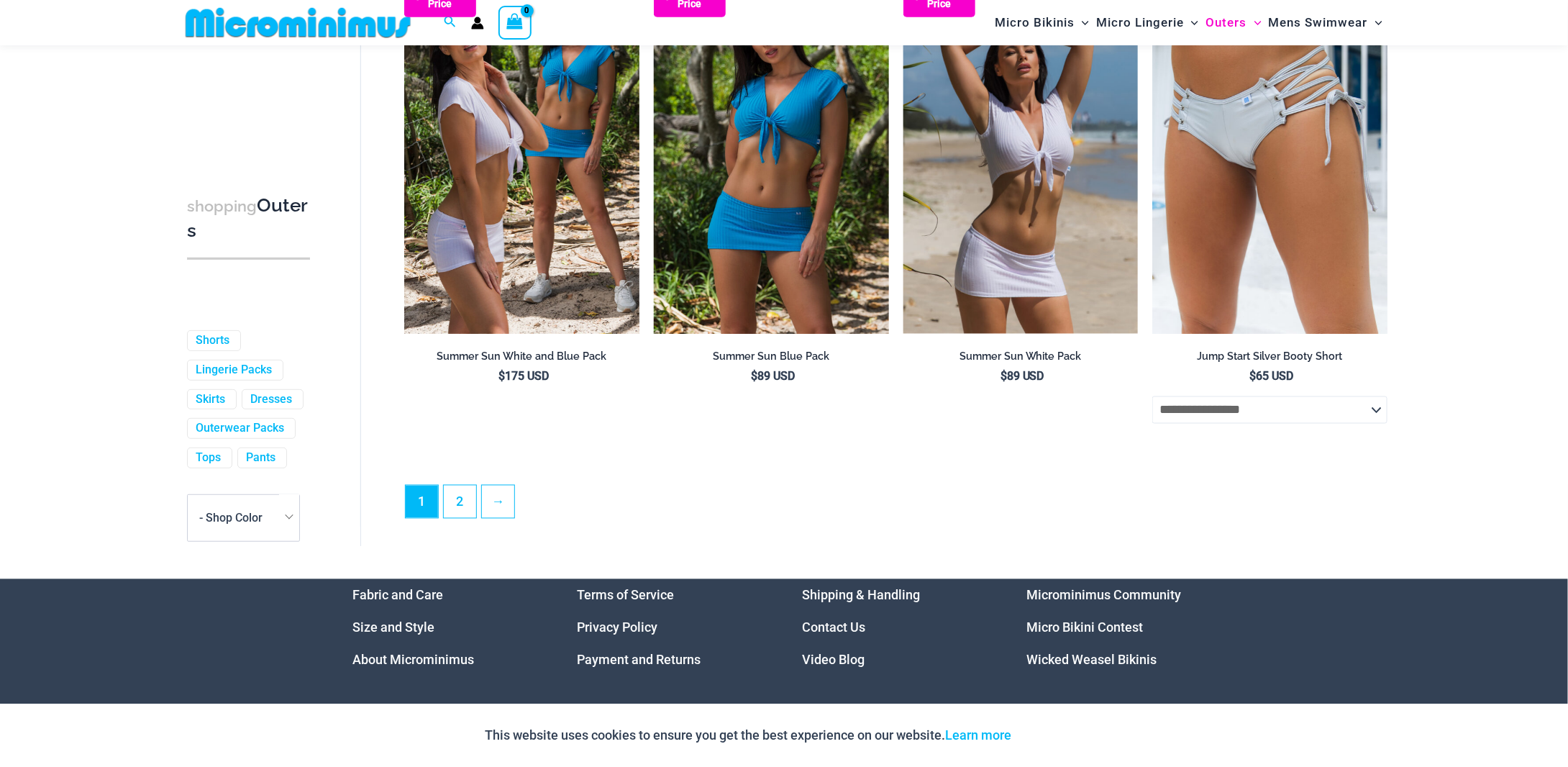
scroll to position [3866, 0]
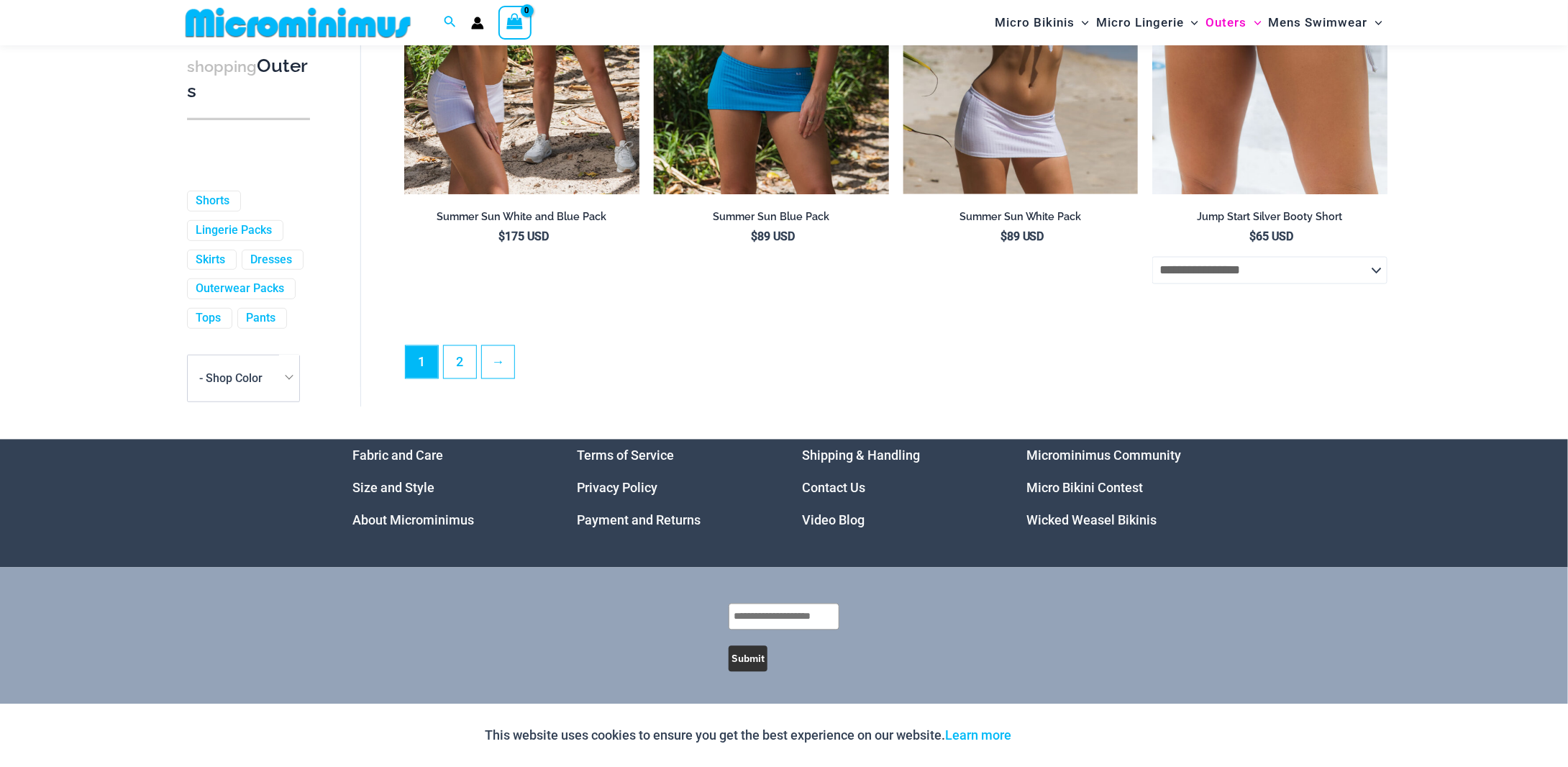
click at [1108, 460] on link "Microminimus Community" at bounding box center [1104, 456] width 155 height 15
